Goal: Check status: Check status

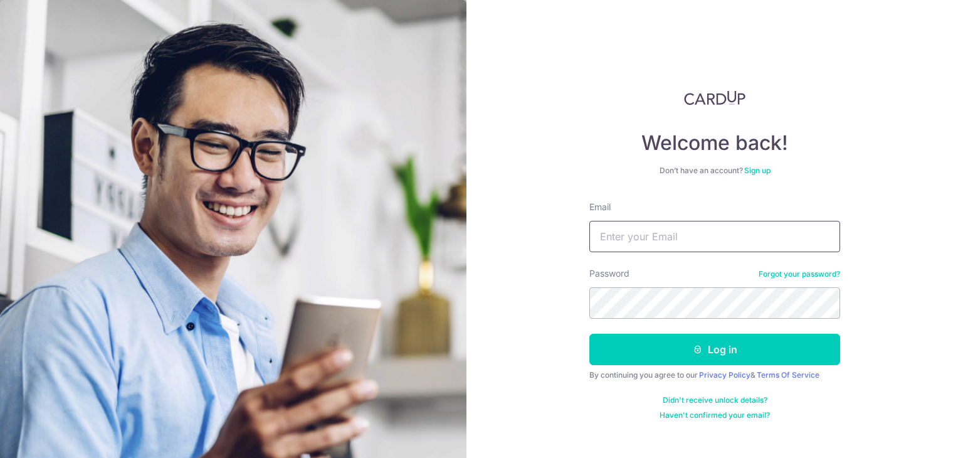
click at [628, 231] on input "Email" at bounding box center [714, 236] width 251 height 31
type input "HABAGLOBE@GMAIL.COM"
click at [589, 334] on button "Log in" at bounding box center [714, 349] width 251 height 31
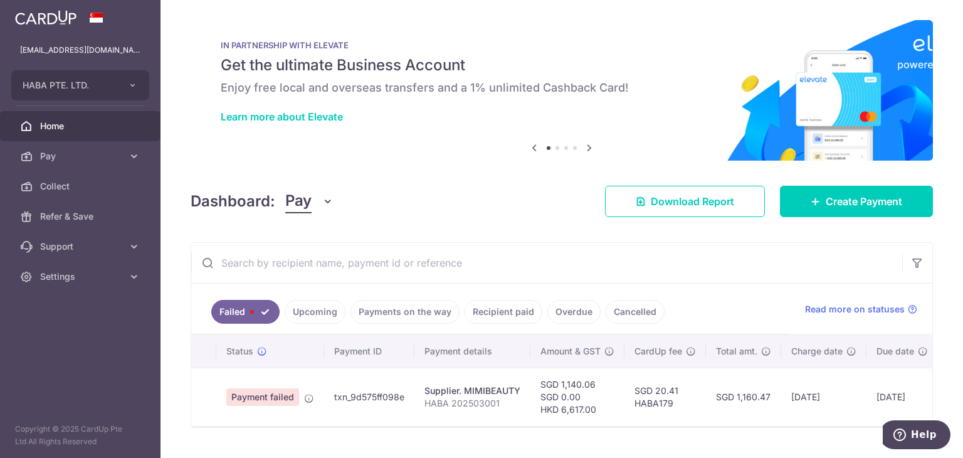
click at [410, 315] on link "Payments on the way" at bounding box center [405, 312] width 109 height 24
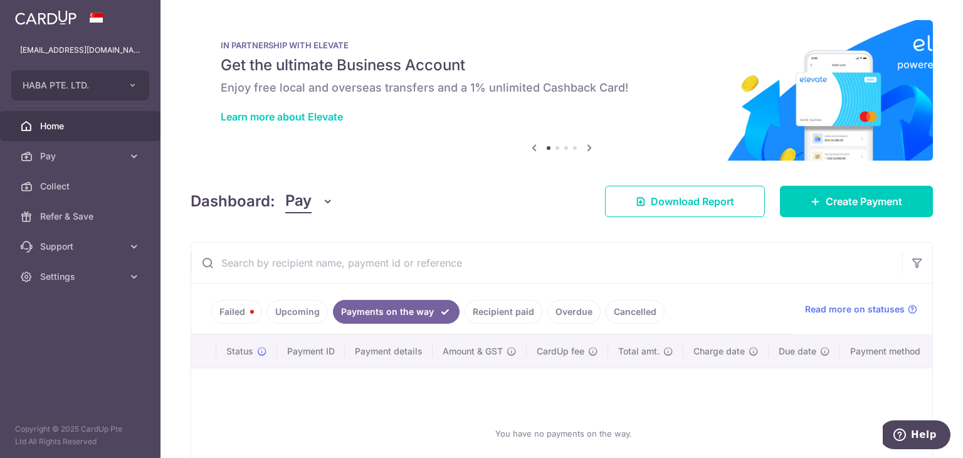
click at [514, 310] on link "Recipient paid" at bounding box center [504, 312] width 78 height 24
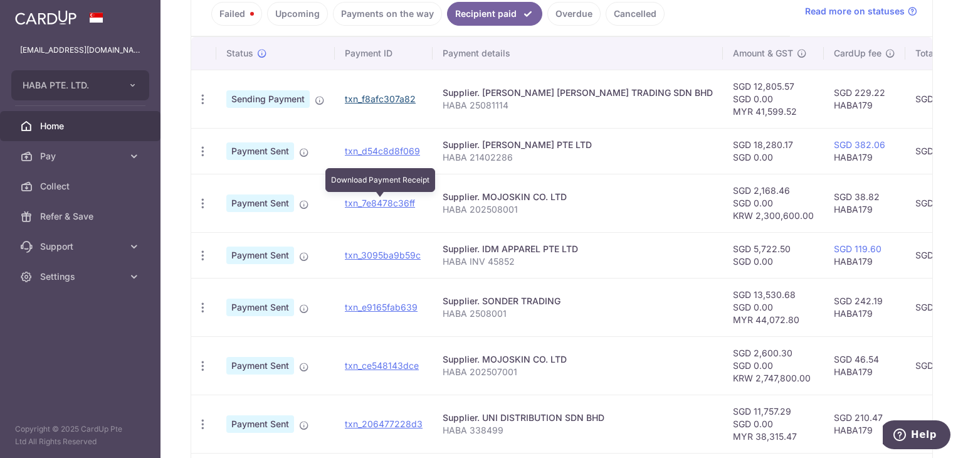
scroll to position [186, 0]
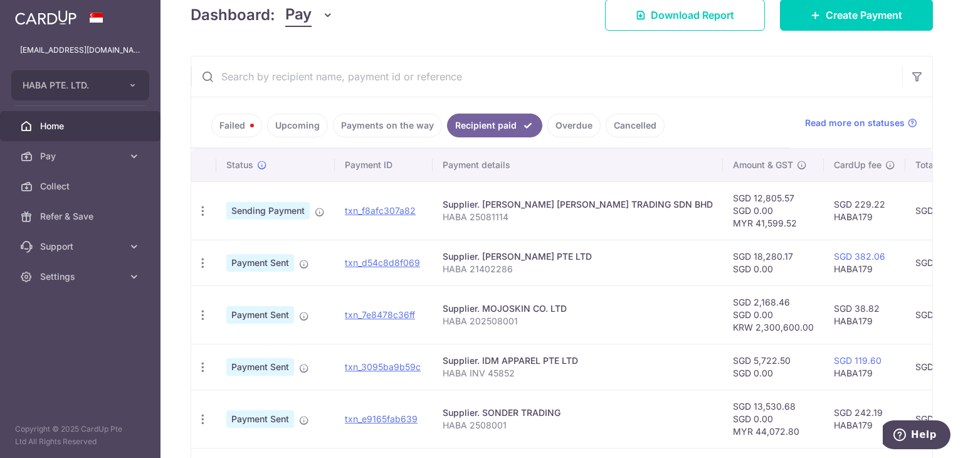
click at [557, 119] on link "Overdue" at bounding box center [573, 126] width 53 height 24
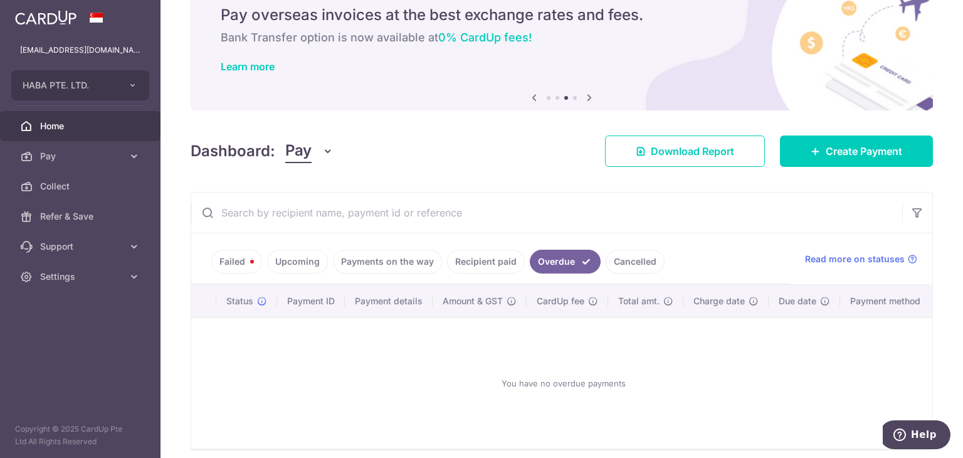
scroll to position [107, 0]
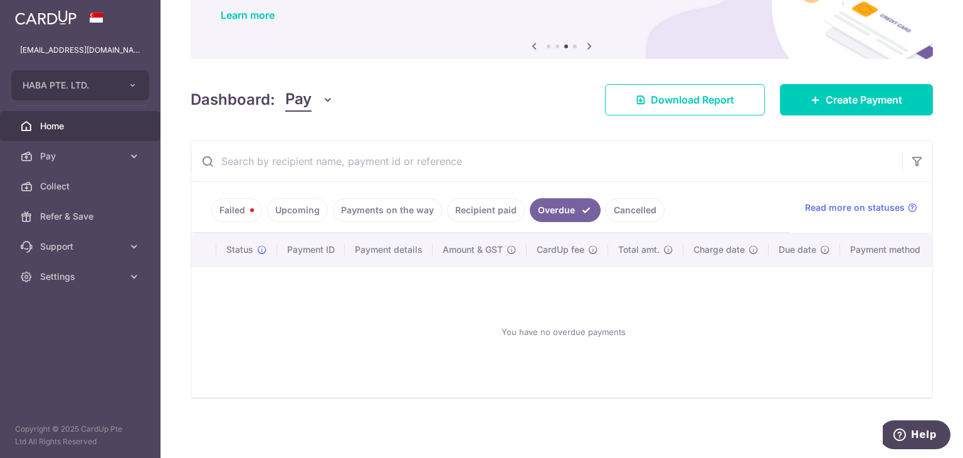
click at [504, 199] on link "Recipient paid" at bounding box center [486, 210] width 78 height 24
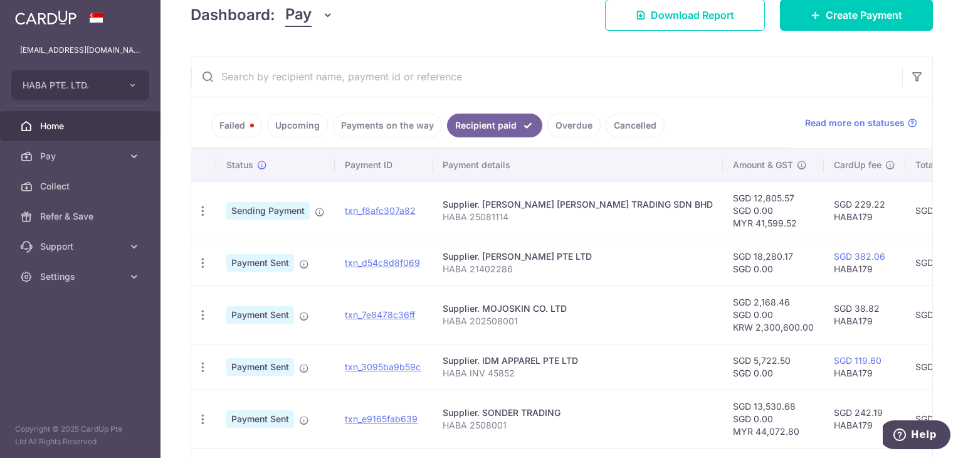
scroll to position [0, 0]
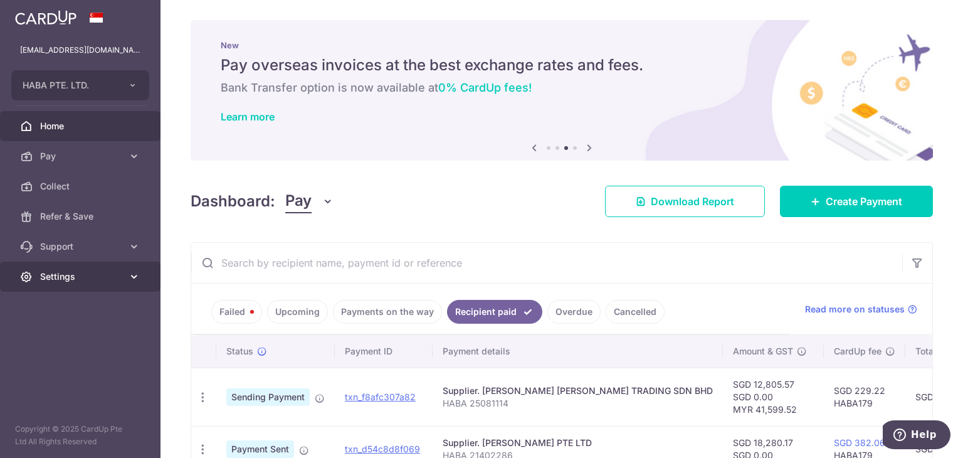
click at [108, 276] on span "Settings" at bounding box center [81, 276] width 83 height 13
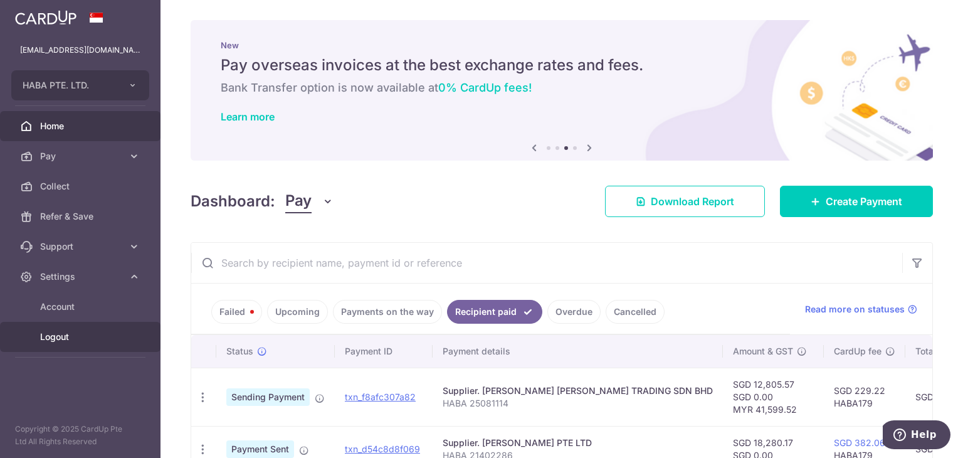
drag, startPoint x: 76, startPoint y: 334, endPoint x: 115, endPoint y: 33, distance: 303.0
click at [76, 334] on span "Logout" at bounding box center [81, 336] width 83 height 13
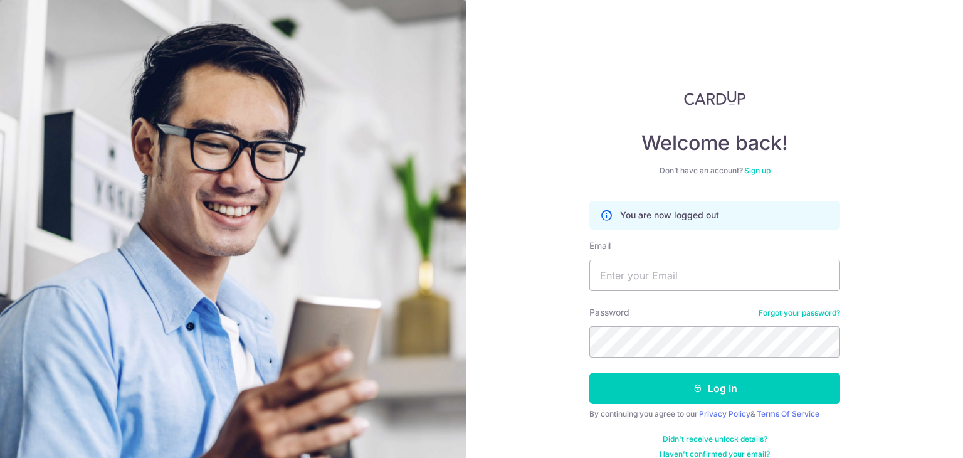
click at [283, 14] on img at bounding box center [233, 331] width 467 height 663
